Goal: Navigation & Orientation: Find specific page/section

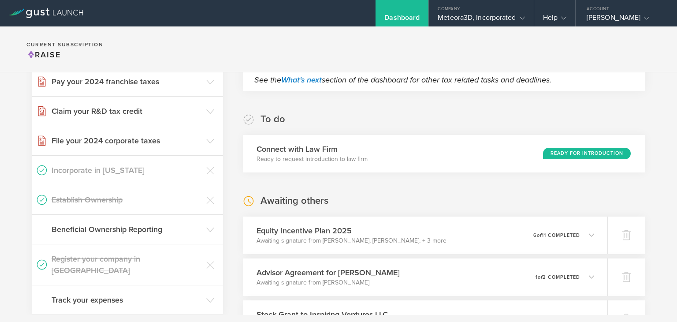
scroll to position [138, 0]
